Goal: Task Accomplishment & Management: Complete application form

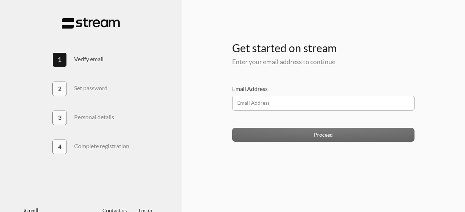
click at [287, 106] on input "Email Address" at bounding box center [323, 103] width 183 height 15
type input "[EMAIL_ADDRESS][DOMAIN_NAME]"
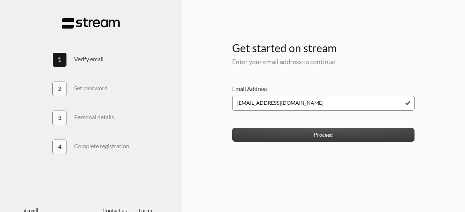
click at [330, 137] on button "Proceed" at bounding box center [323, 134] width 183 height 13
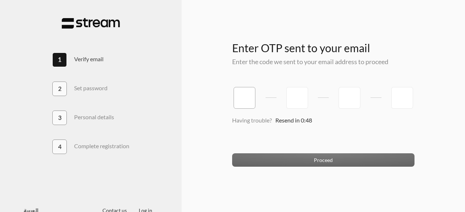
type input "2"
type input "5"
type input "3"
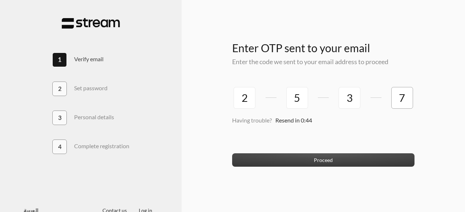
type input "7"
click at [321, 161] on button "Proceed" at bounding box center [323, 160] width 183 height 13
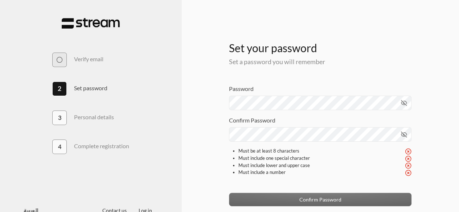
scroll to position [24, 0]
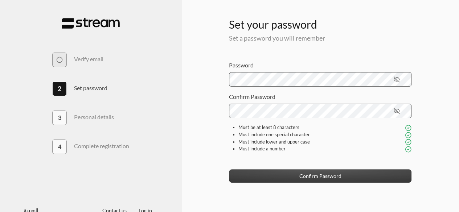
click at [325, 176] on button "Confirm Password" at bounding box center [320, 176] width 183 height 13
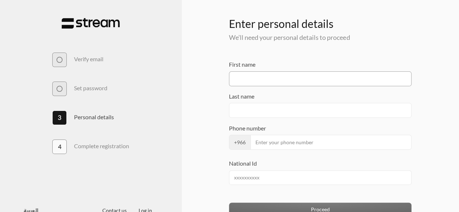
click at [265, 78] on input "First name" at bounding box center [320, 79] width 183 height 15
type input "moidu"
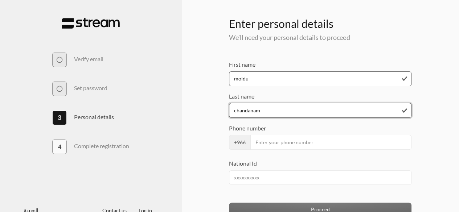
type input "chandanam"
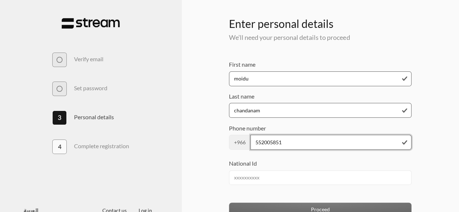
type input "552005851"
click at [440, 136] on div "Enter OTP sent to your email Enter the code we sent to your email address to pr…" at bounding box center [320, 111] width 278 height 247
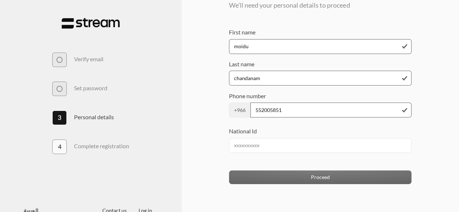
click at [319, 175] on div "Proceed" at bounding box center [320, 177] width 183 height 13
click at [273, 144] on input "National Id" at bounding box center [320, 145] width 183 height 15
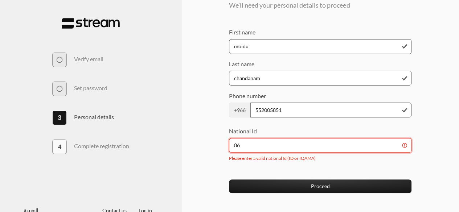
type input "8"
type input "4"
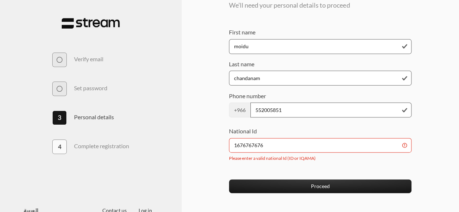
click at [355, 166] on div "National Id 1676767676 Please enter a valid national Id (ID or IQAMA)" at bounding box center [320, 147] width 183 height 41
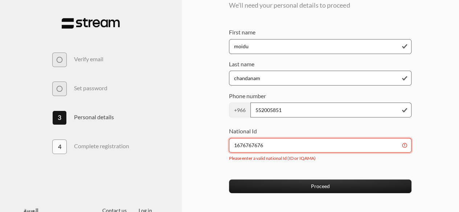
click at [405, 144] on input "1676767676" at bounding box center [320, 145] width 183 height 15
click at [404, 143] on input "1676767676" at bounding box center [320, 145] width 183 height 15
type input "1"
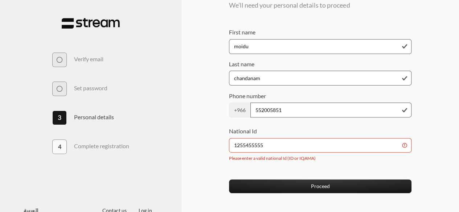
click at [354, 160] on div "National Id 1255455555 Please enter a valid national Id (ID or IQAMA)" at bounding box center [320, 147] width 183 height 41
click at [343, 163] on div "National Id 1255455555 Please enter a valid national Id (ID or IQAMA)" at bounding box center [320, 147] width 183 height 41
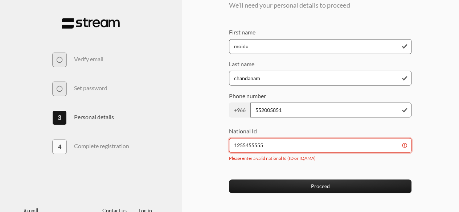
click at [285, 138] on input "1255455555" at bounding box center [320, 145] width 183 height 15
click at [283, 140] on input "1255455555" at bounding box center [320, 145] width 183 height 15
click at [284, 140] on input "1255455555" at bounding box center [320, 145] width 183 height 15
type input "5"
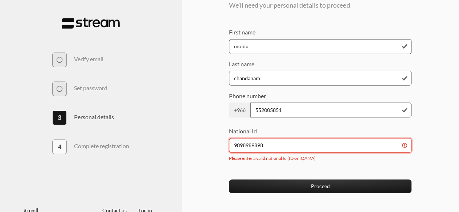
click at [284, 140] on input "9898989898" at bounding box center [320, 145] width 183 height 15
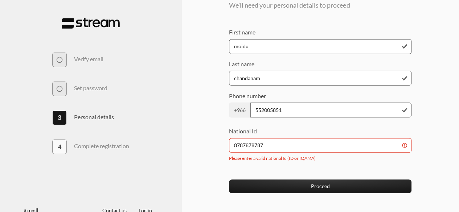
click at [327, 162] on div "National Id 8787878787 Please enter a valid national Id (ID or IQAMA)" at bounding box center [320, 147] width 183 height 41
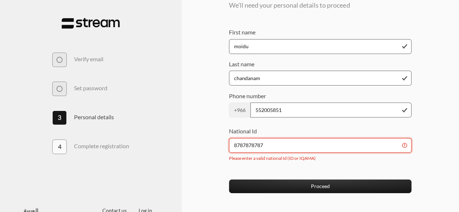
click at [259, 146] on input "8787878787" at bounding box center [320, 145] width 183 height 15
type input "7676767676"
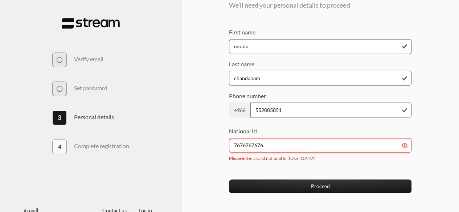
click at [266, 163] on div "National Id 7676767676 Please enter a valid national Id (ID or IQAMA)" at bounding box center [320, 147] width 183 height 41
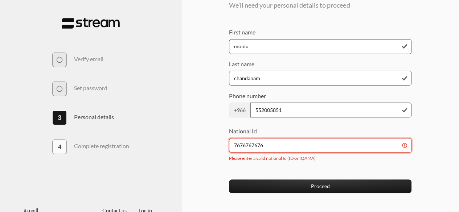
click at [246, 146] on input "7676767676" at bounding box center [320, 145] width 183 height 15
click at [246, 145] on input "7676767676" at bounding box center [320, 145] width 183 height 15
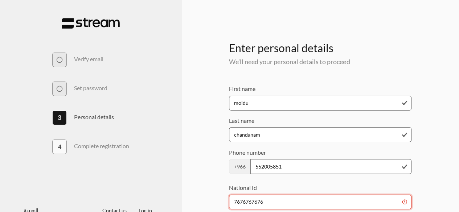
scroll to position [66, 0]
